Goal: Find specific page/section: Find specific page/section

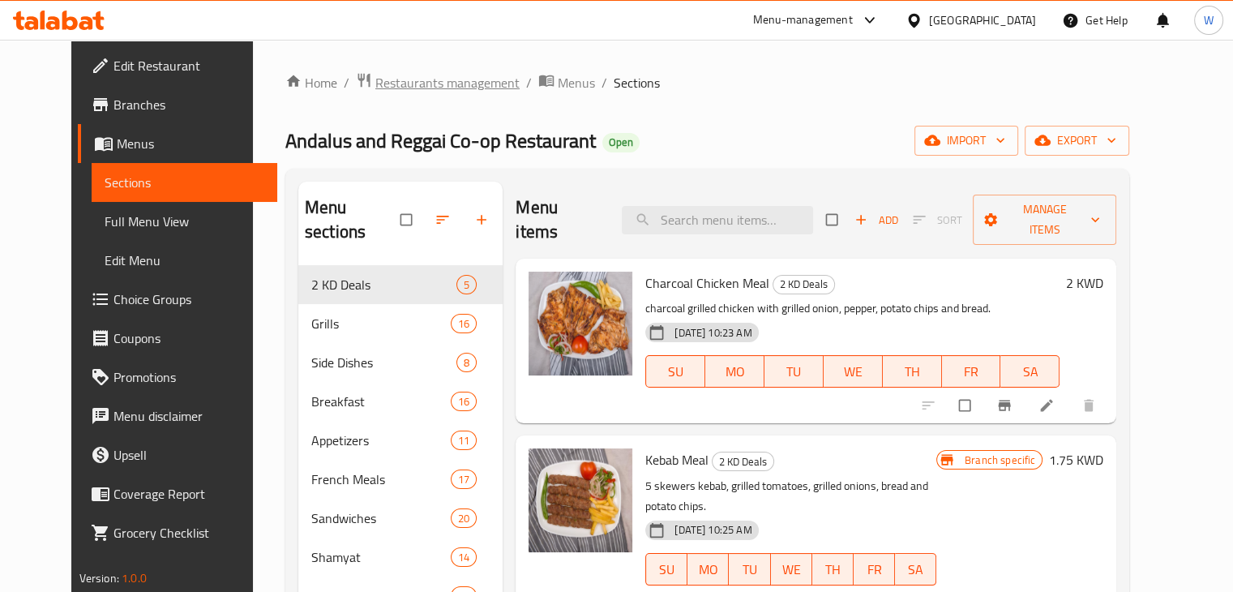
click at [436, 85] on span "Restaurants management" at bounding box center [447, 82] width 144 height 19
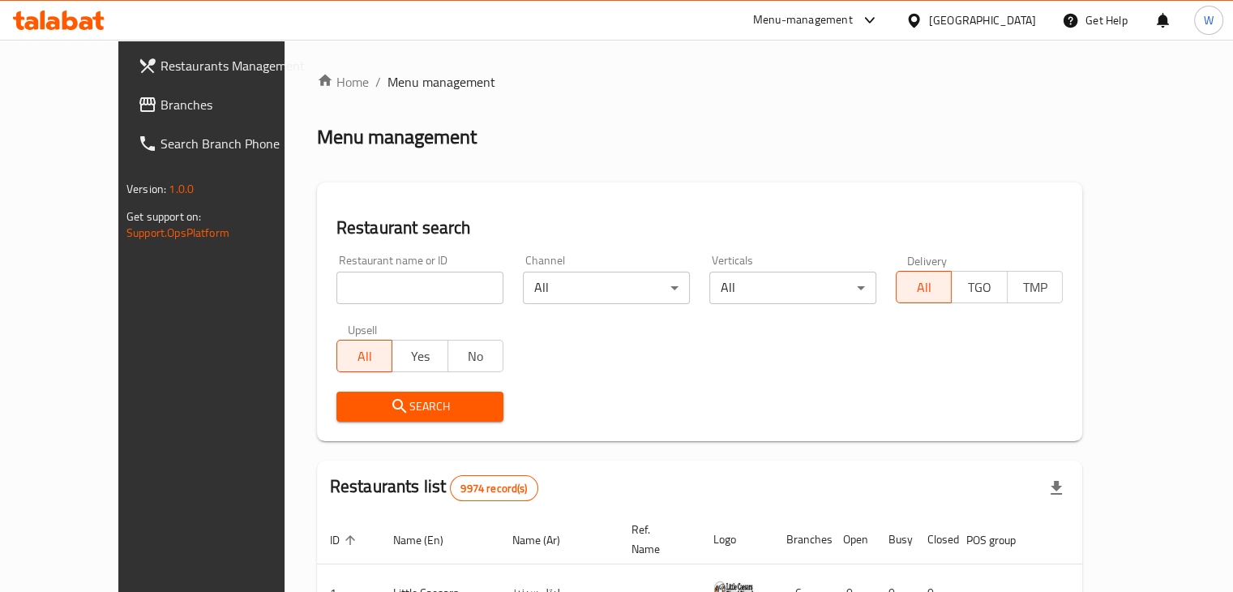
click at [413, 284] on input "search" at bounding box center [419, 287] width 167 height 32
click button "Search" at bounding box center [419, 406] width 167 height 30
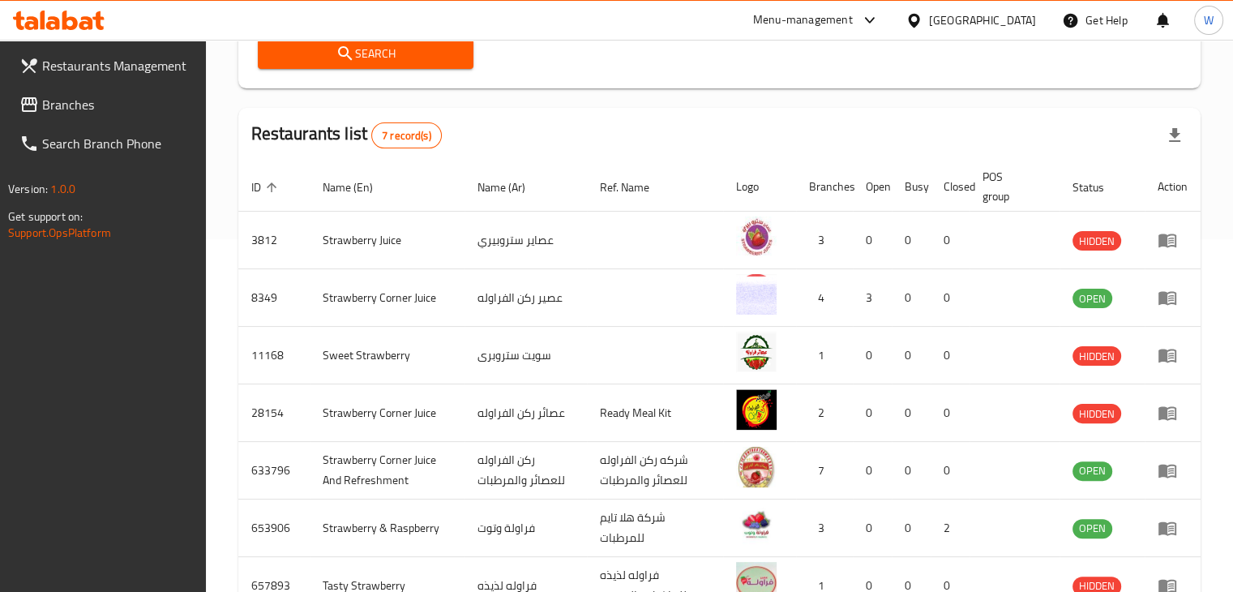
scroll to position [459, 0]
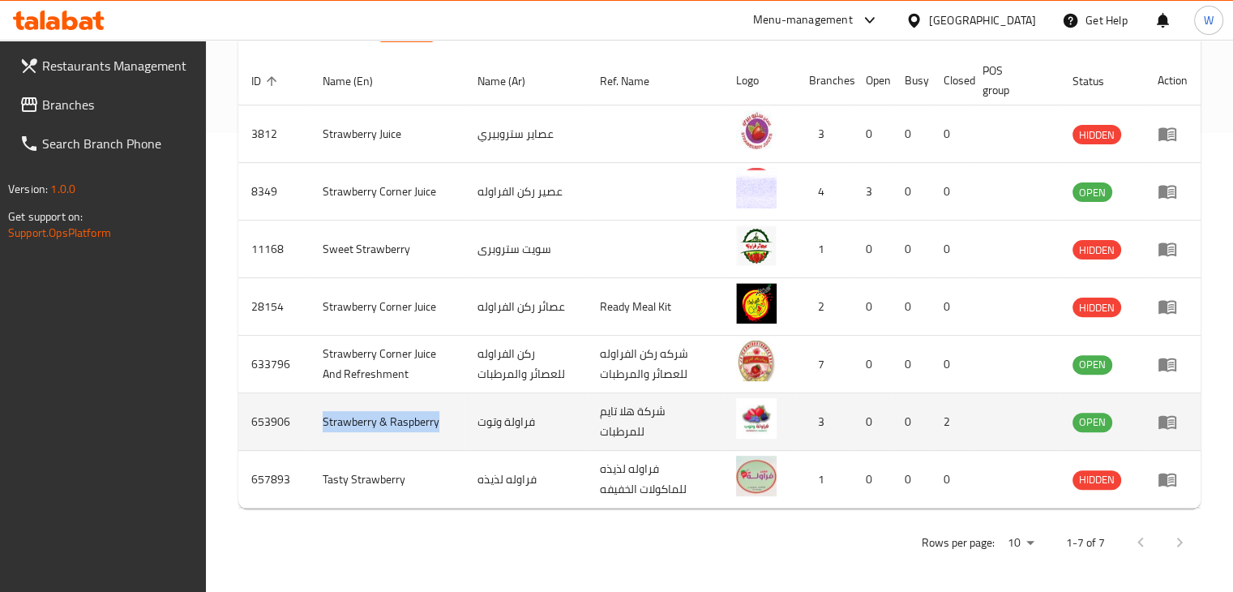
drag, startPoint x: 442, startPoint y: 413, endPoint x: 318, endPoint y: 426, distance: 123.9
click at [318, 426] on td "Strawberry & Raspberry" at bounding box center [387, 422] width 155 height 58
copy td "Strawberry & Raspberry"
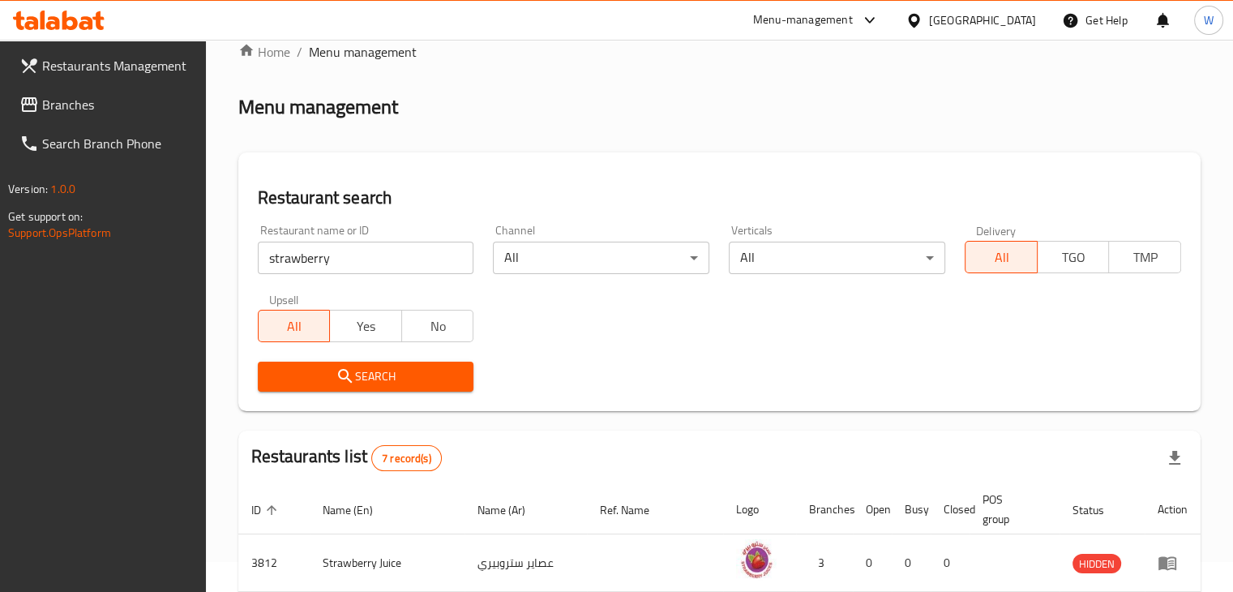
scroll to position [0, 0]
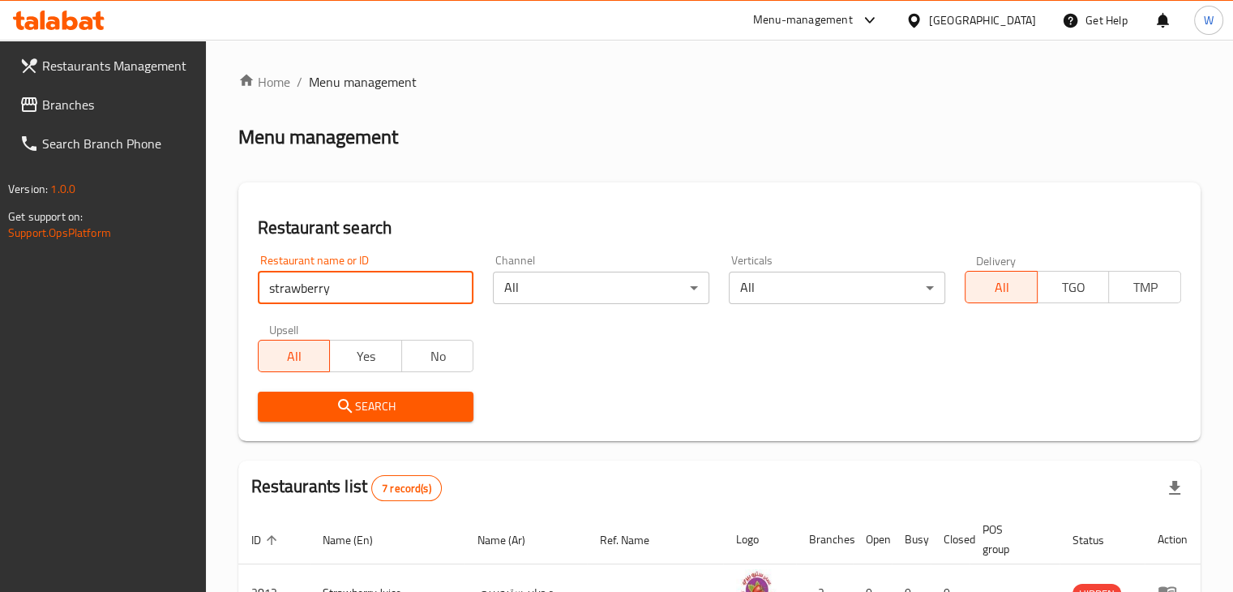
click at [338, 271] on input "strawberry" at bounding box center [366, 287] width 216 height 32
type input "the only kitchen"
click button "Search" at bounding box center [366, 406] width 216 height 30
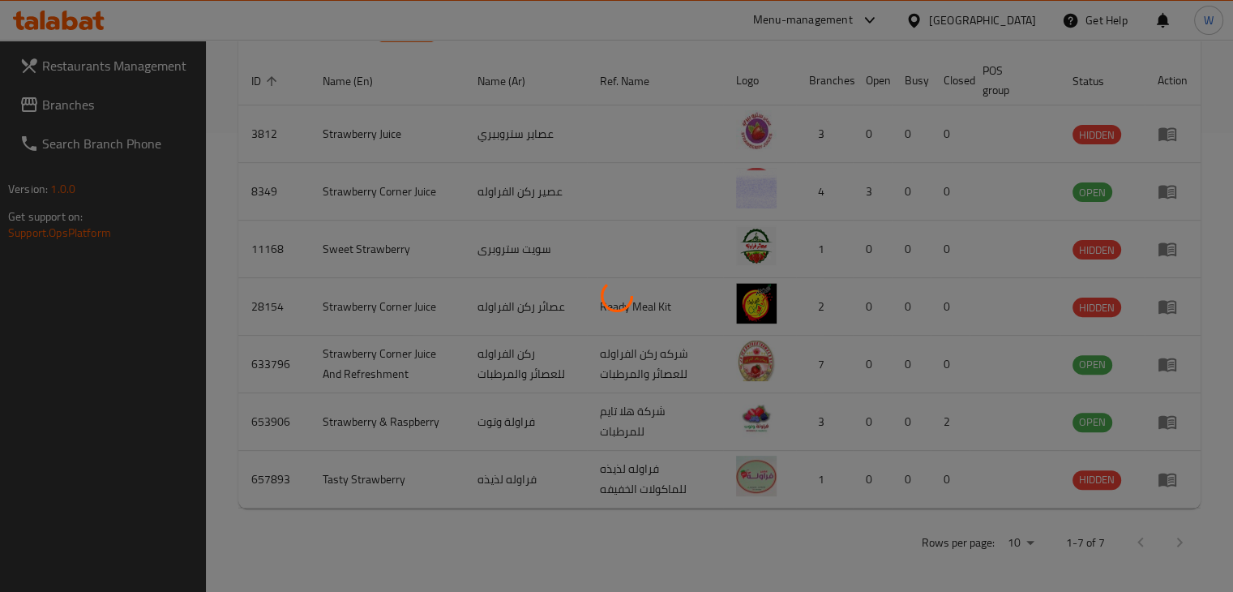
scroll to position [99, 0]
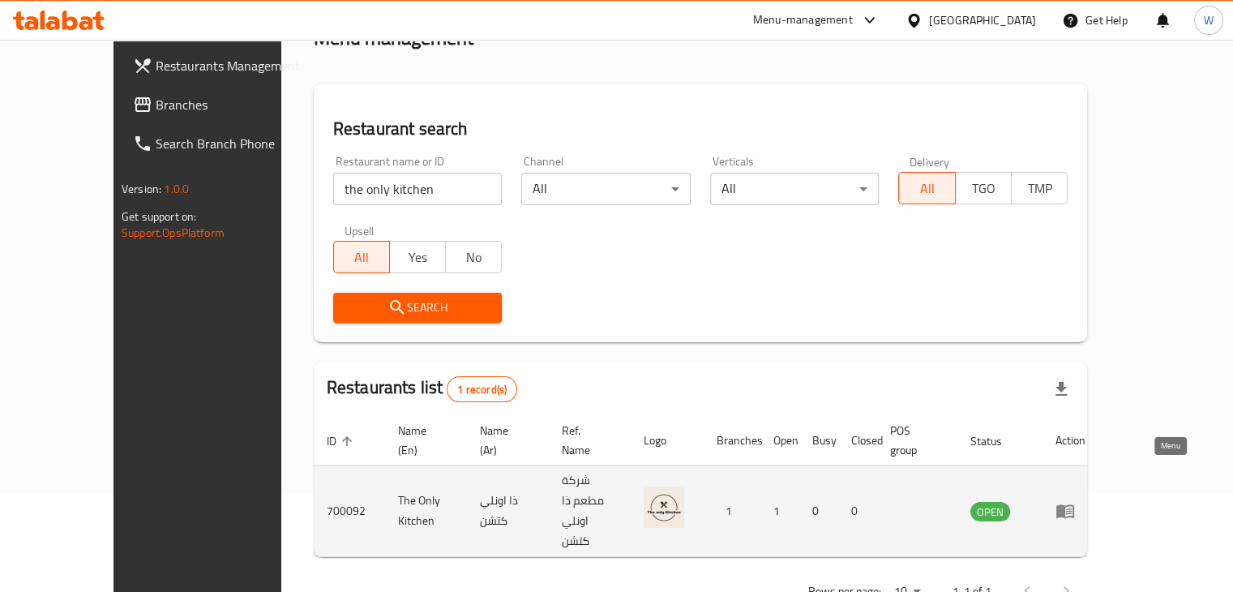
click at [1075, 501] on icon "enhanced table" at bounding box center [1064, 510] width 19 height 19
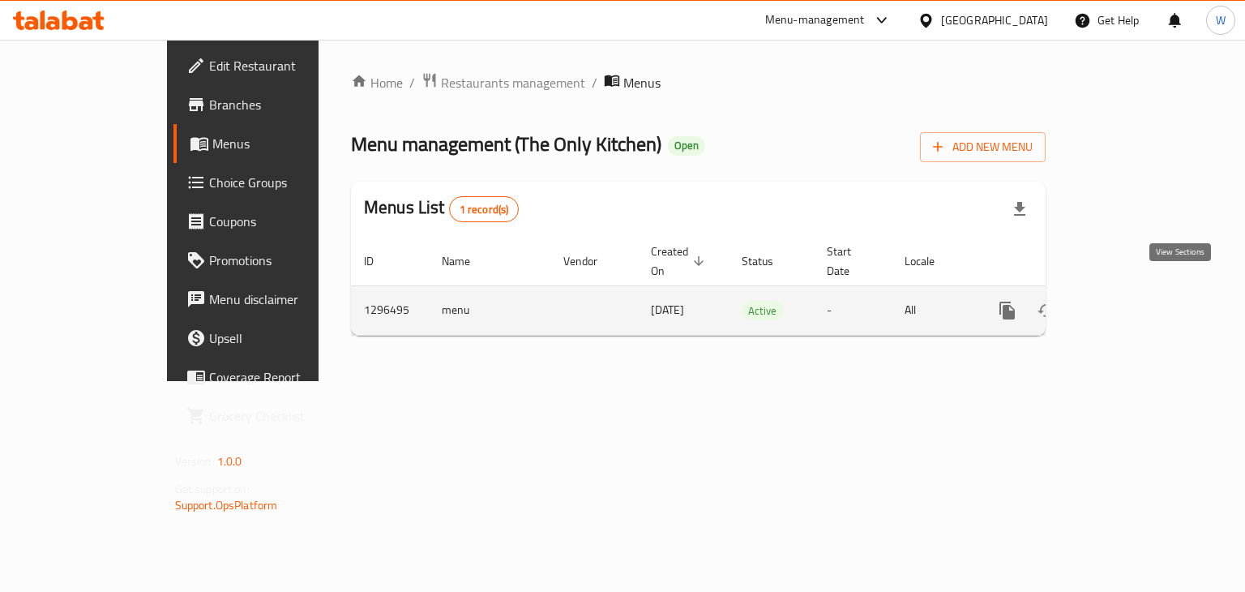
click at [1134, 301] on icon "enhanced table" at bounding box center [1123, 310] width 19 height 19
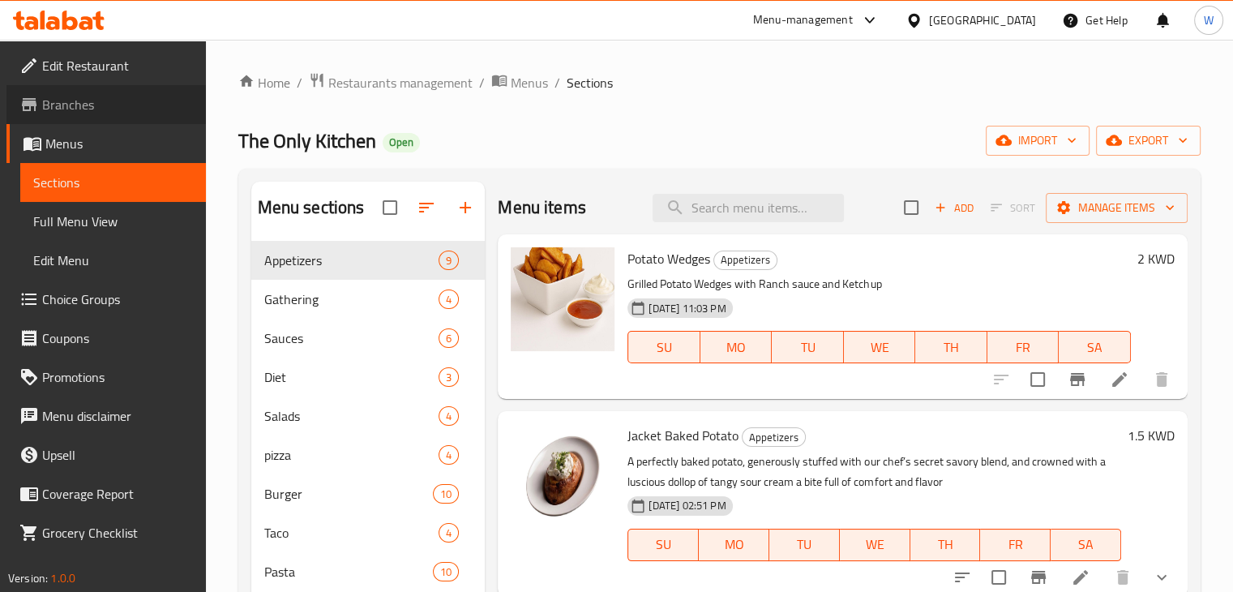
click at [113, 97] on span "Branches" at bounding box center [117, 104] width 151 height 19
